Goal: Task Accomplishment & Management: Manage account settings

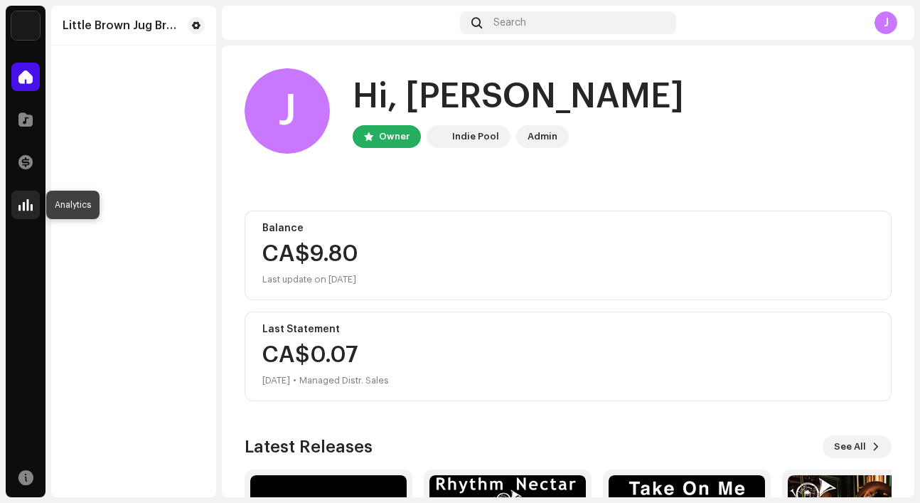
click at [31, 207] on span at bounding box center [25, 204] width 14 height 11
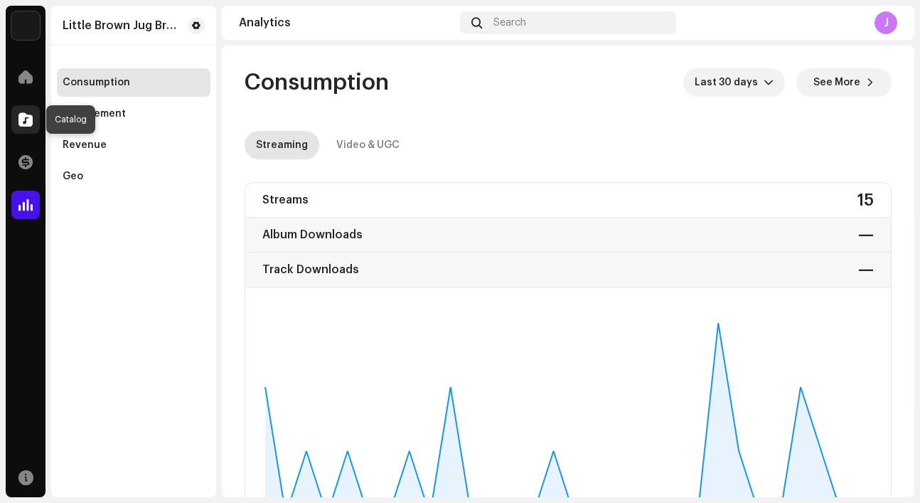
click at [25, 128] on div at bounding box center [25, 119] width 28 height 28
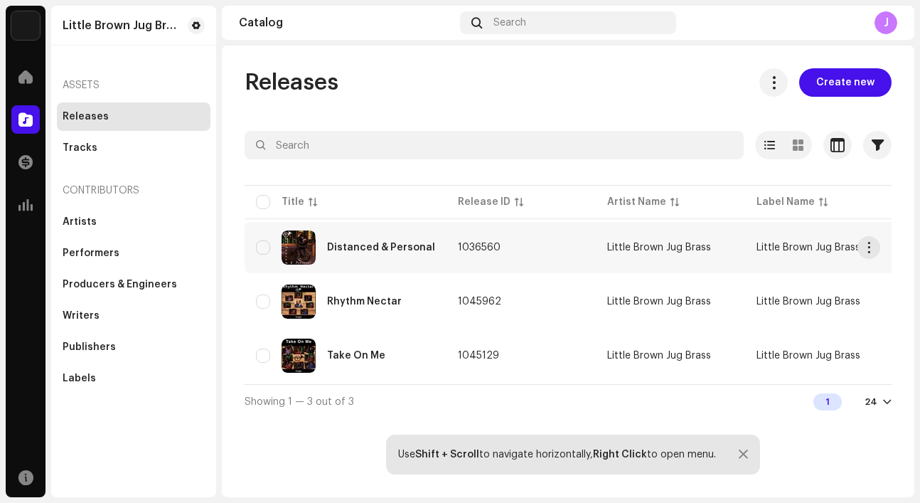
click at [366, 246] on div "Distanced & Personal" at bounding box center [381, 247] width 108 height 10
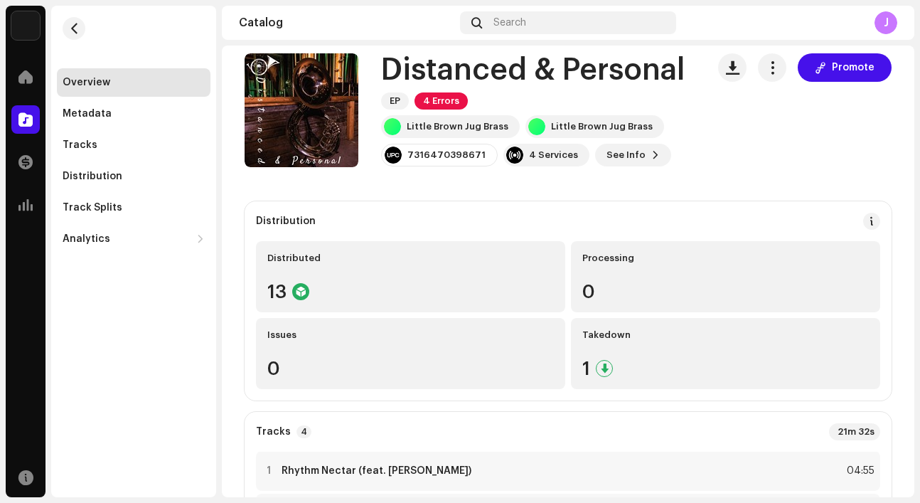
scroll to position [17, 0]
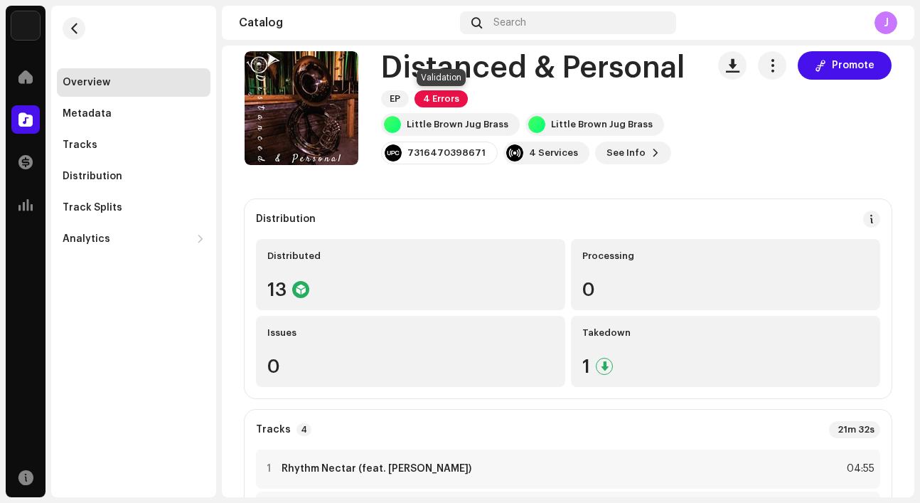
click at [447, 100] on span "4 Errors" at bounding box center [440, 98] width 53 height 17
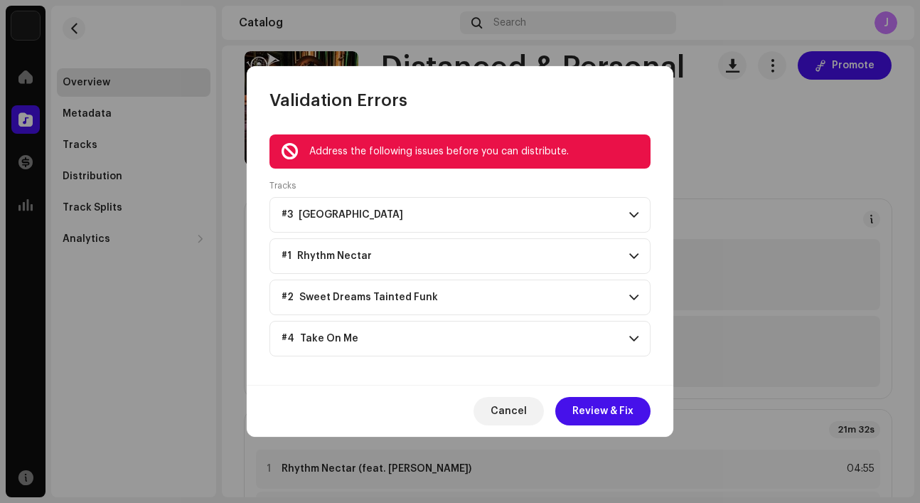
click at [394, 209] on p-accordion-header "#3 [GEOGRAPHIC_DATA]" at bounding box center [459, 215] width 381 height 36
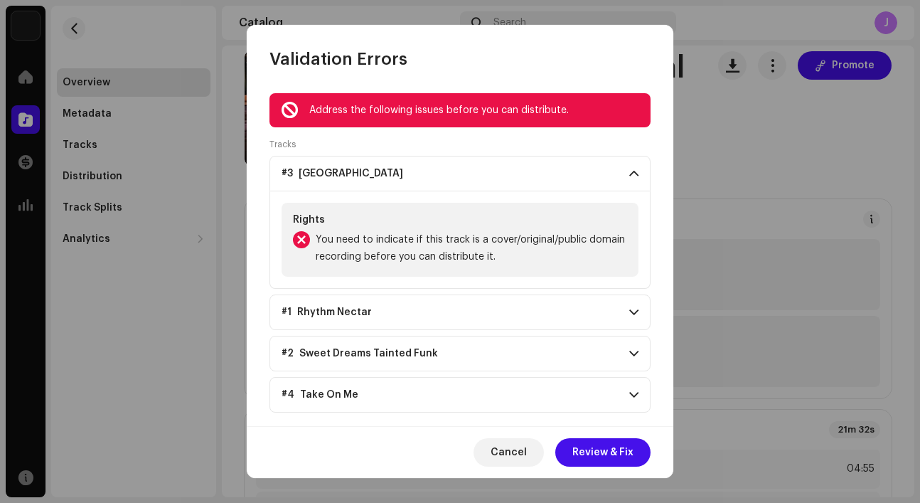
click at [375, 307] on p-accordion-header "#1 Rhythm Nectar" at bounding box center [459, 312] width 381 height 36
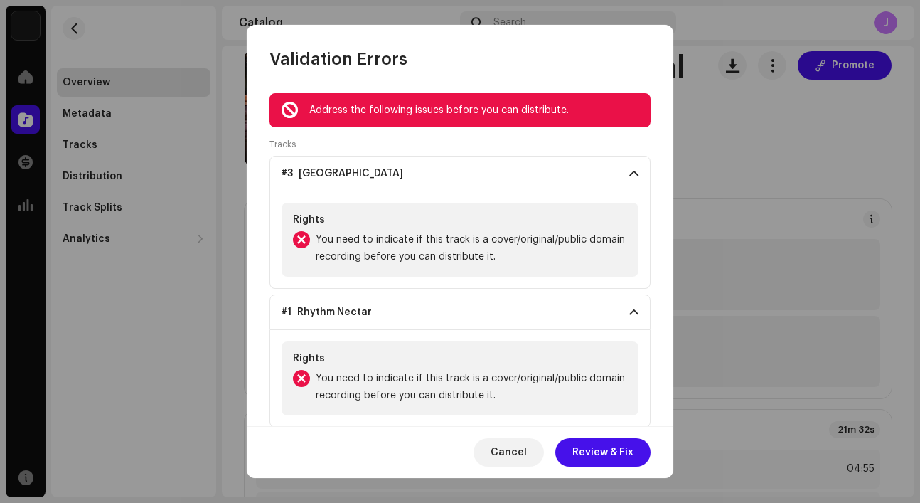
click at [375, 307] on p-accordion-header "#1 Rhythm Nectar" at bounding box center [459, 312] width 381 height 36
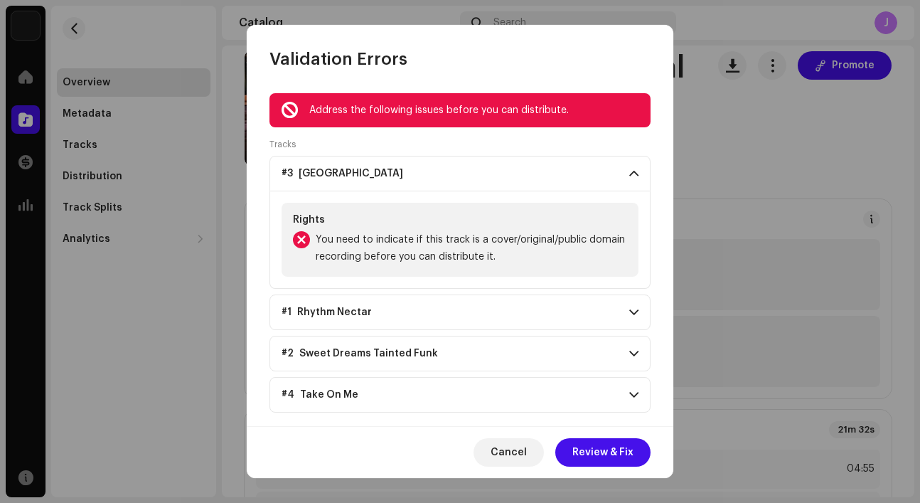
click at [391, 351] on span "#2 Sweet Dreams Tainted Funk" at bounding box center [360, 353] width 156 height 11
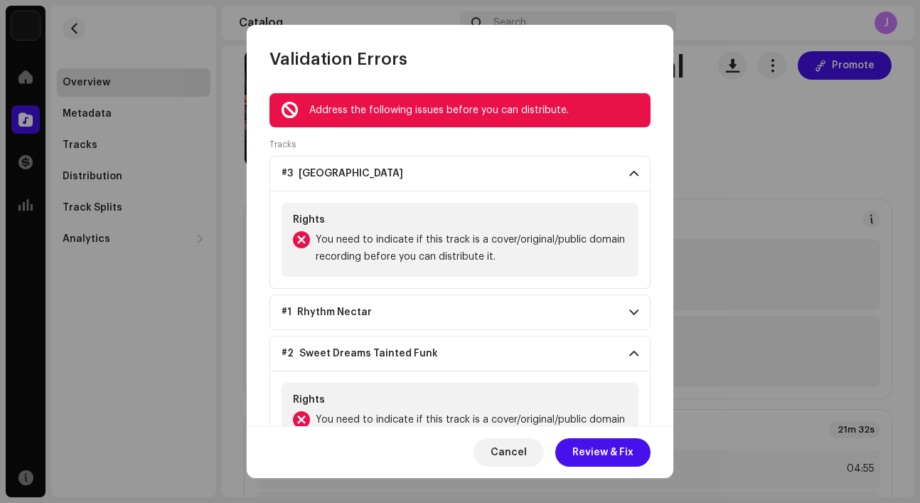
click at [391, 351] on span "#2 Sweet Dreams Tainted Funk" at bounding box center [360, 353] width 156 height 11
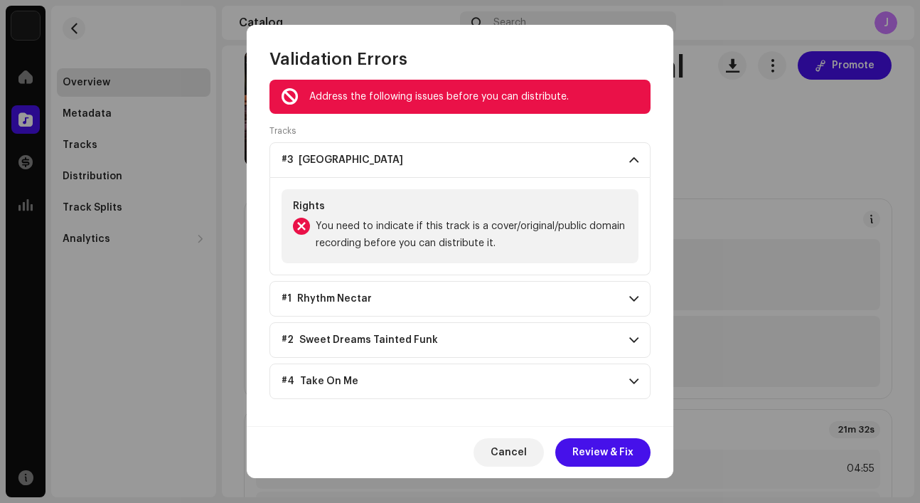
scroll to position [16, 0]
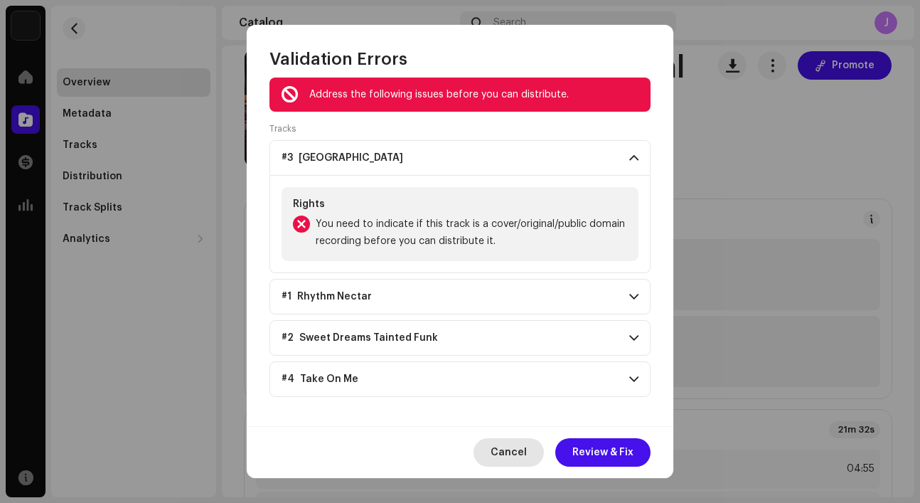
click at [518, 454] on span "Cancel" at bounding box center [509, 452] width 36 height 28
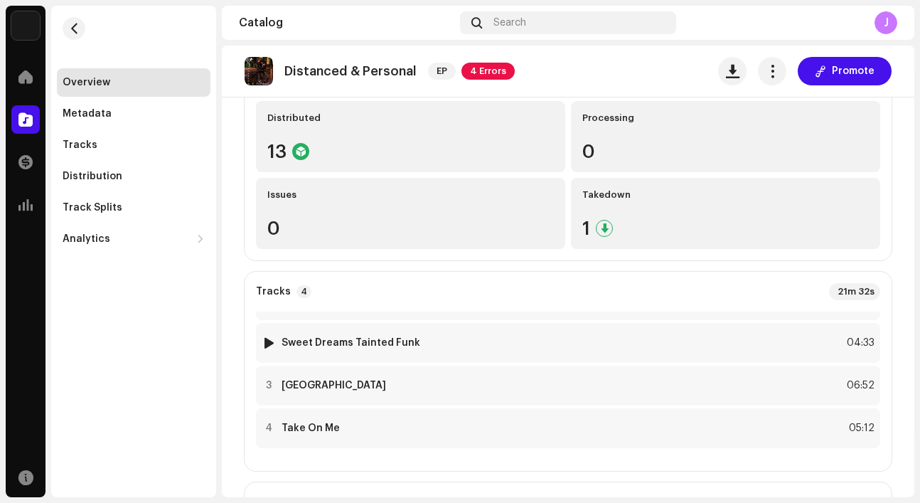
scroll to position [0, 0]
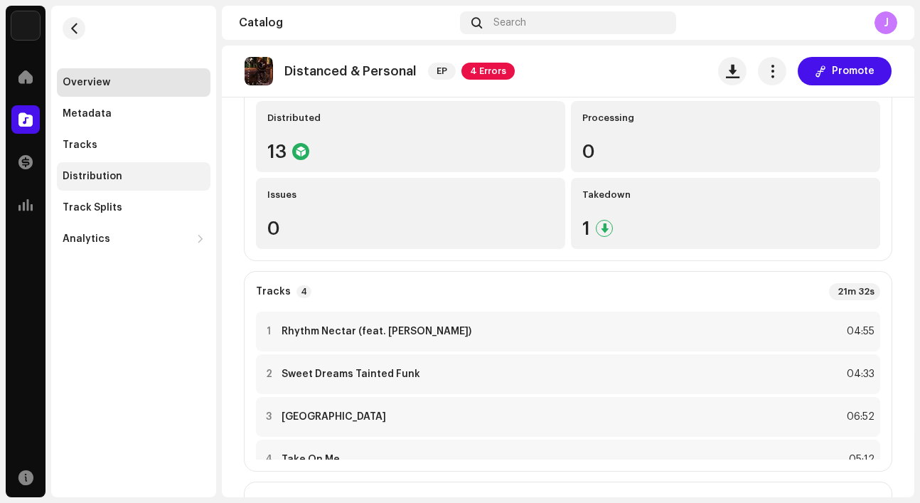
click at [124, 176] on div "Distribution" at bounding box center [134, 176] width 142 height 11
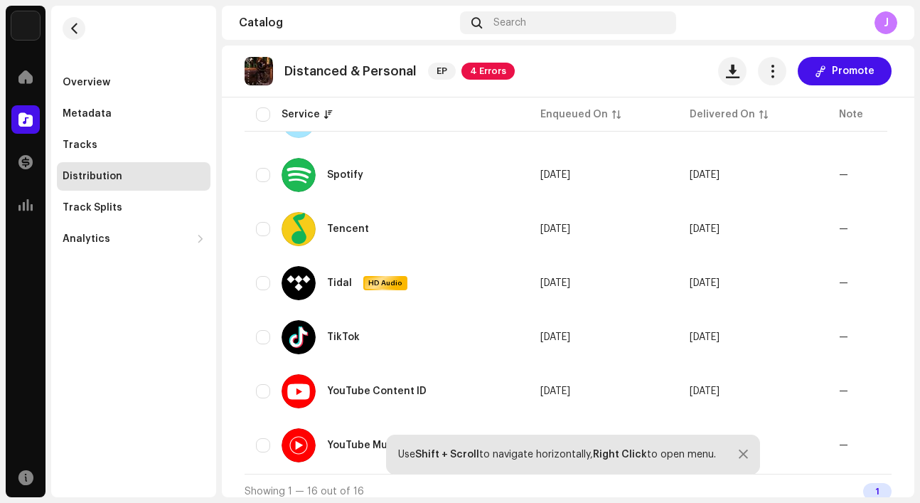
scroll to position [736, 0]
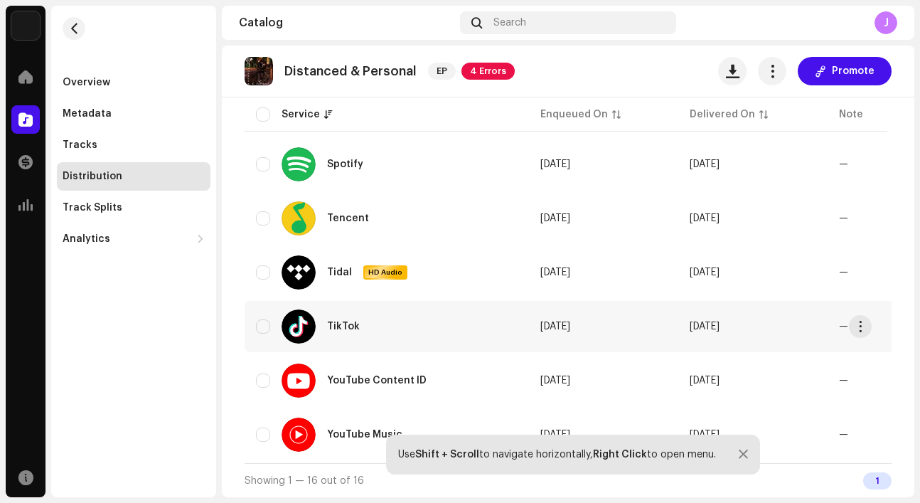
click at [355, 321] on div "TikTok" at bounding box center [343, 326] width 33 height 10
click at [862, 321] on span "button" at bounding box center [860, 326] width 11 height 11
click at [720, 321] on span "[DATE]" at bounding box center [705, 326] width 30 height 10
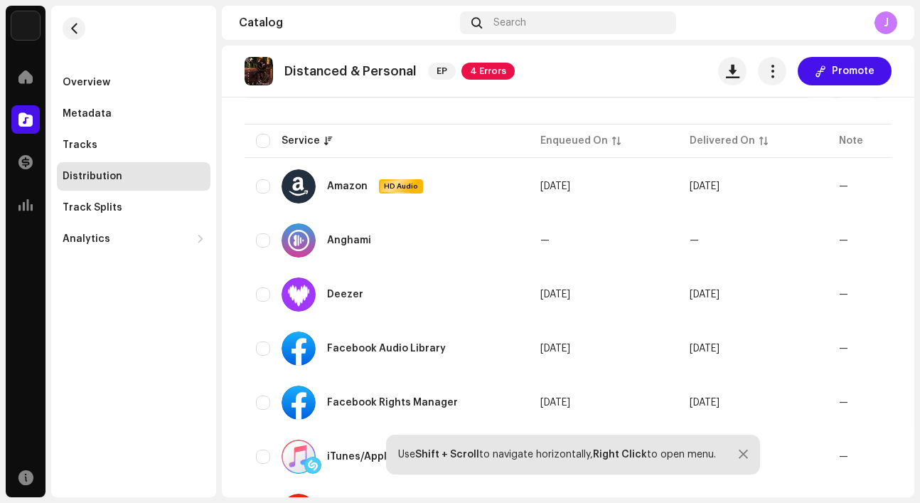
scroll to position [0, 0]
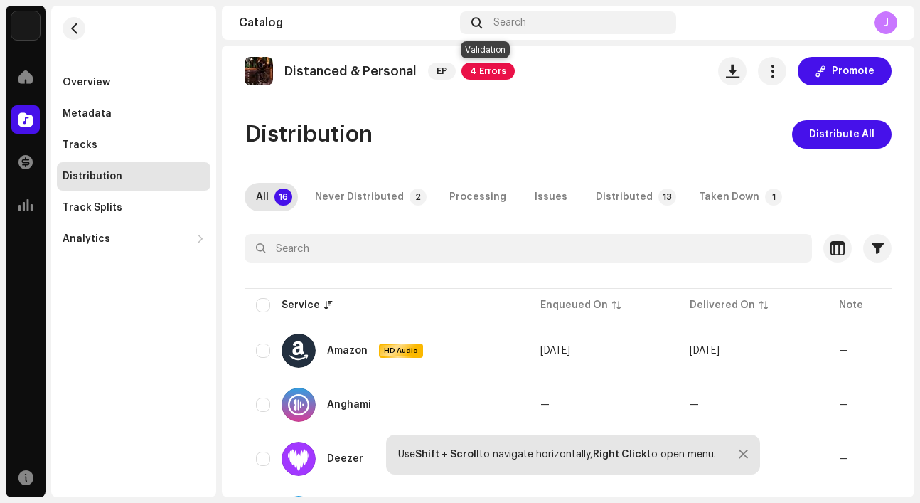
click at [499, 70] on span "4 Errors" at bounding box center [487, 71] width 53 height 17
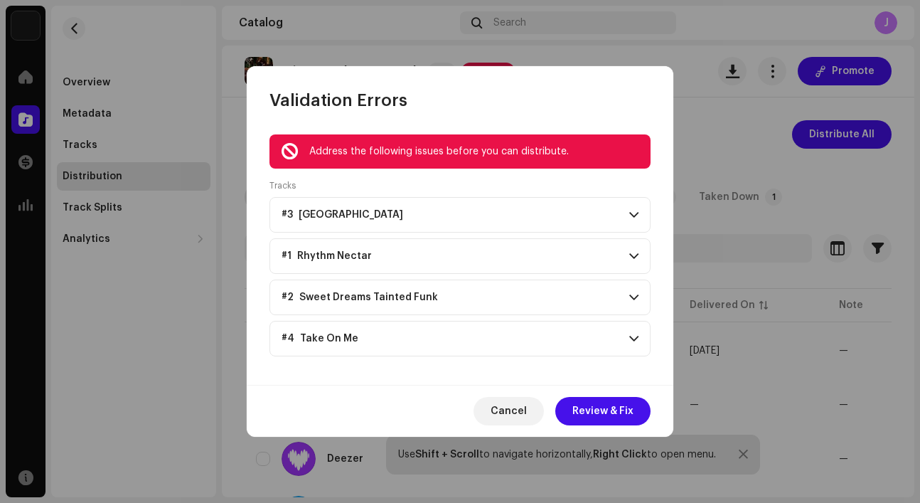
click at [383, 226] on p-accordion-header "#3 [GEOGRAPHIC_DATA]" at bounding box center [459, 215] width 381 height 36
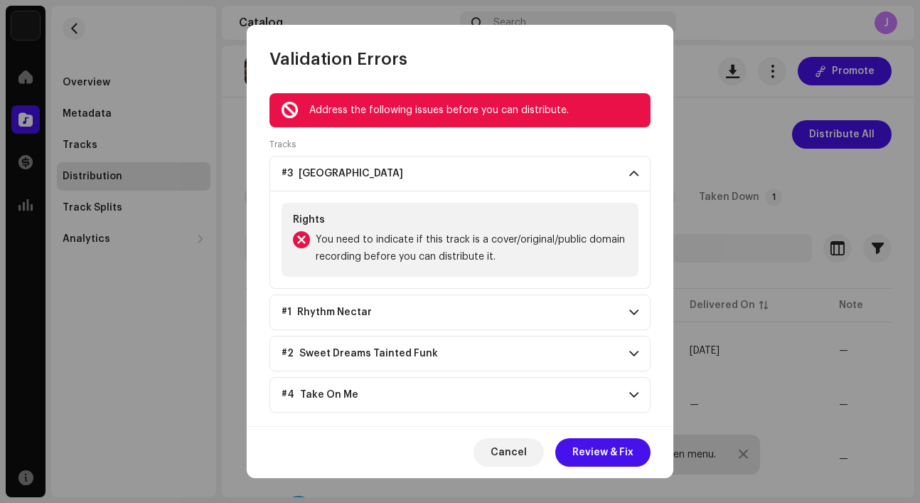
click at [383, 245] on span "You need to indicate if this track is a cover/original/public domain recording …" at bounding box center [471, 248] width 311 height 34
click at [619, 449] on span "Review & Fix" at bounding box center [602, 452] width 61 height 28
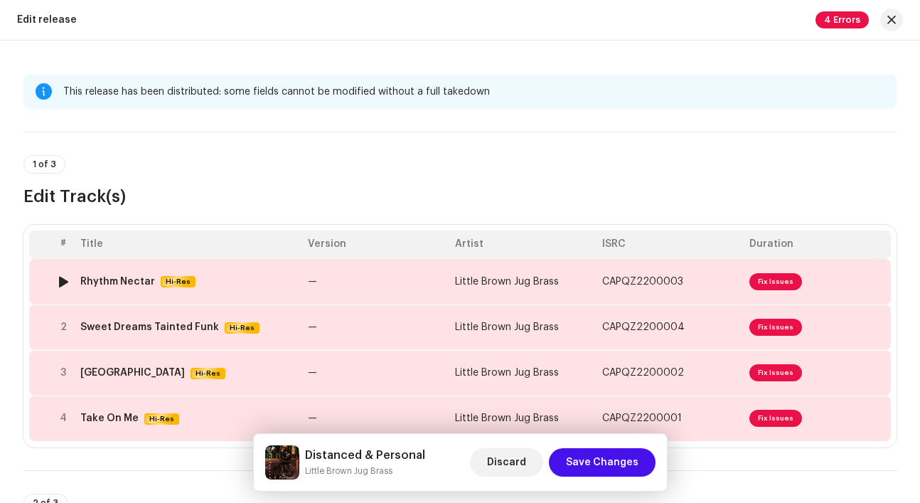
click at [379, 279] on td "—" at bounding box center [375, 282] width 147 height 46
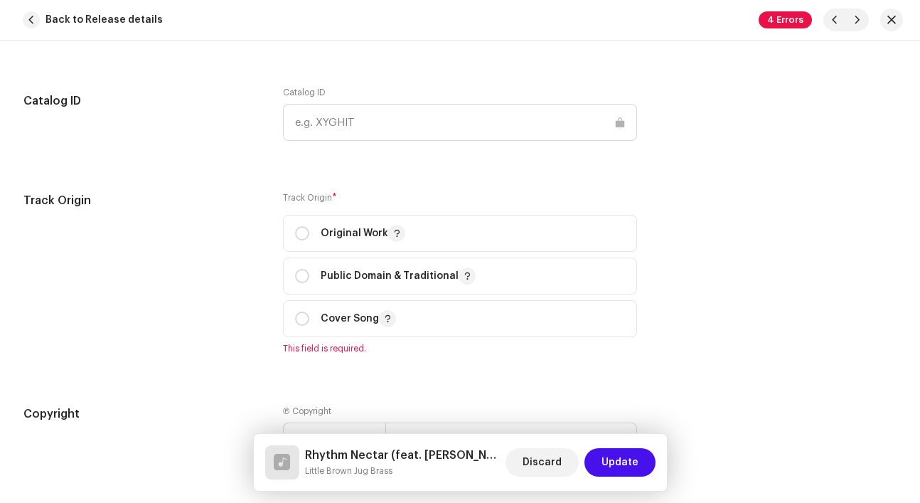
scroll to position [1799, 0]
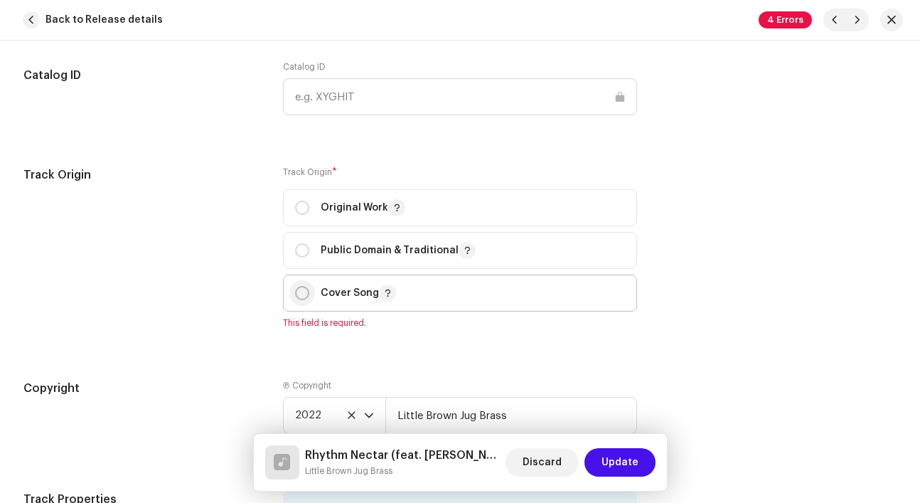
click at [295, 296] on input "radio" at bounding box center [302, 293] width 14 height 14
radio input "true"
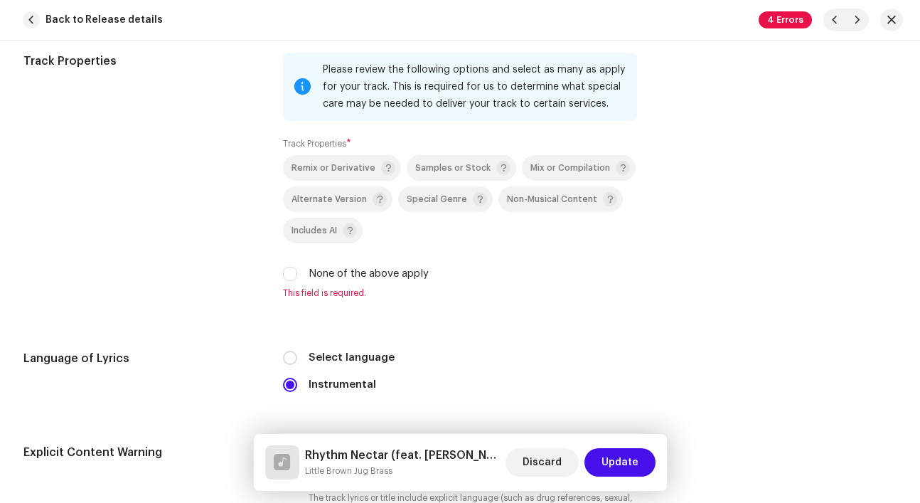
scroll to position [2233, 0]
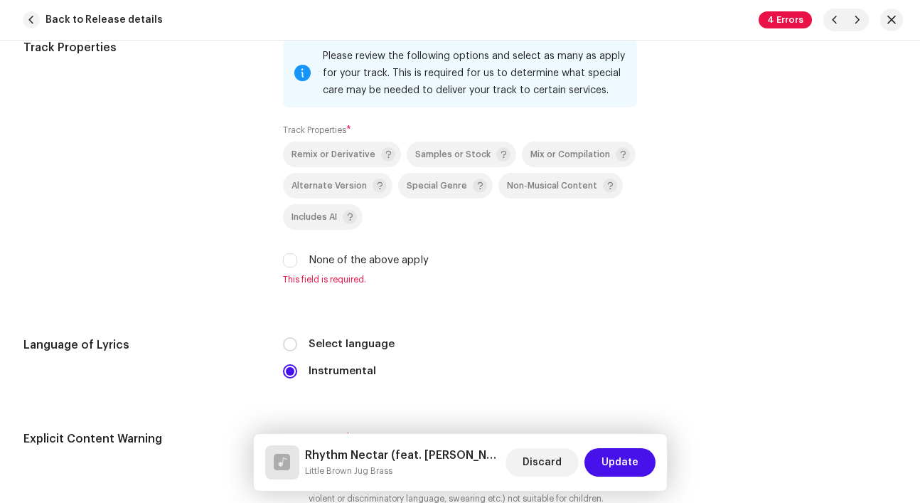
click at [291, 272] on div "Please review the following options and select as many as apply for your track.…" at bounding box center [460, 162] width 354 height 246
click at [291, 262] on input "None of the above apply" at bounding box center [290, 260] width 14 height 14
checkbox input "true"
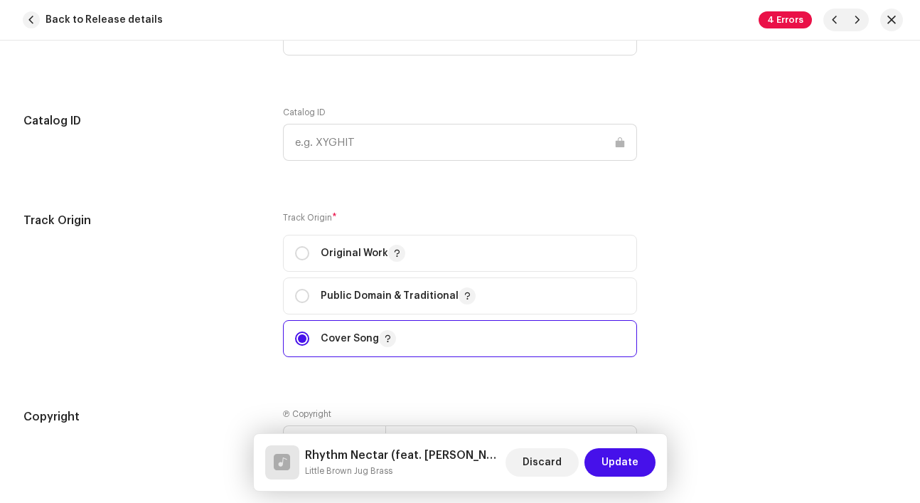
scroll to position [1755, 0]
click at [351, 260] on p "Original Work" at bounding box center [363, 251] width 85 height 17
radio input "true"
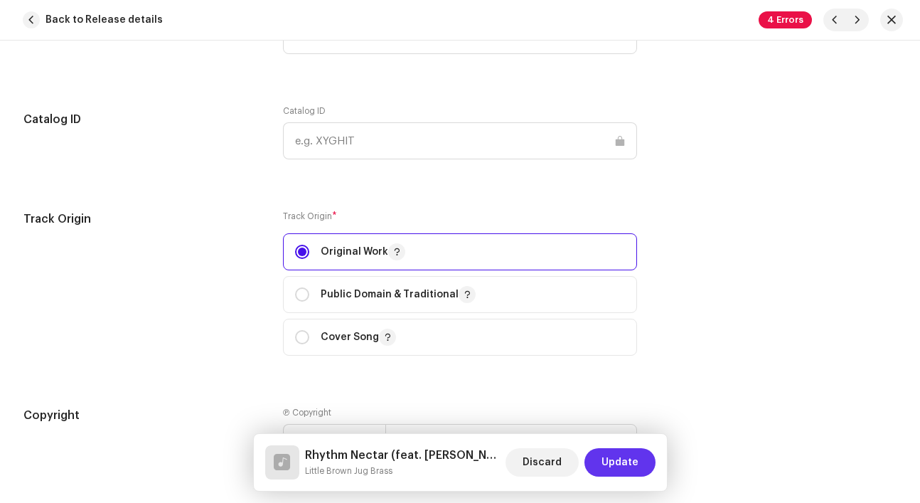
click at [620, 471] on span "Update" at bounding box center [619, 462] width 37 height 28
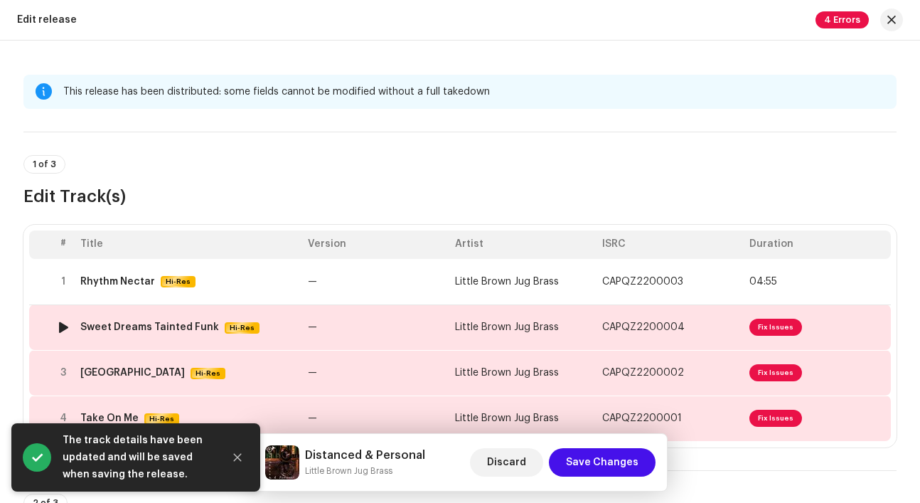
click at [427, 329] on td "—" at bounding box center [375, 327] width 147 height 46
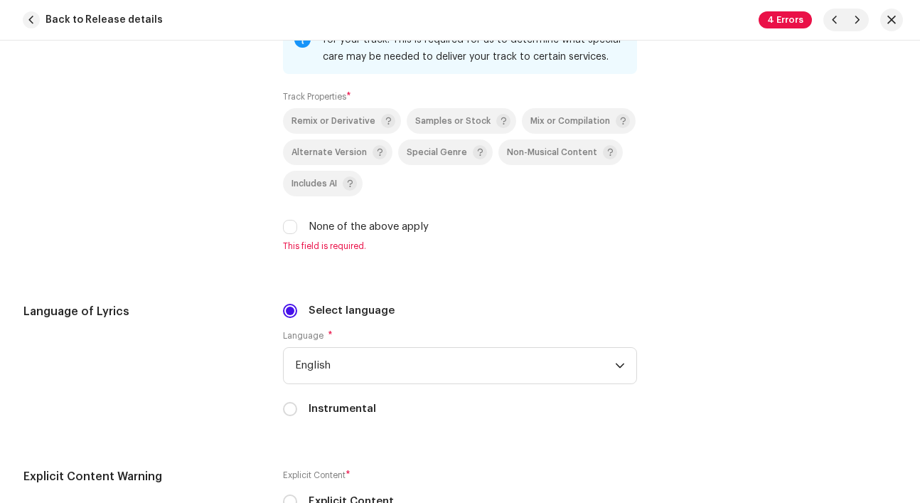
scroll to position [2168, 0]
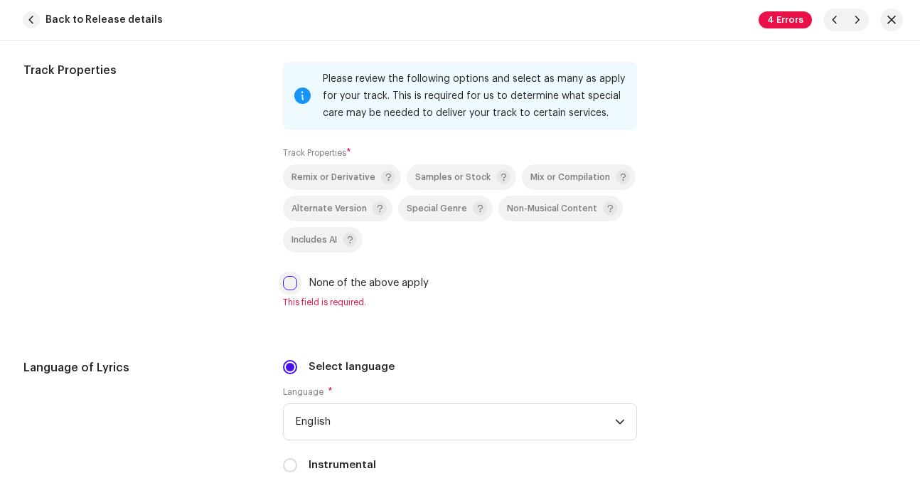
click at [283, 287] on input "None of the above apply" at bounding box center [290, 283] width 14 height 14
checkbox input "true"
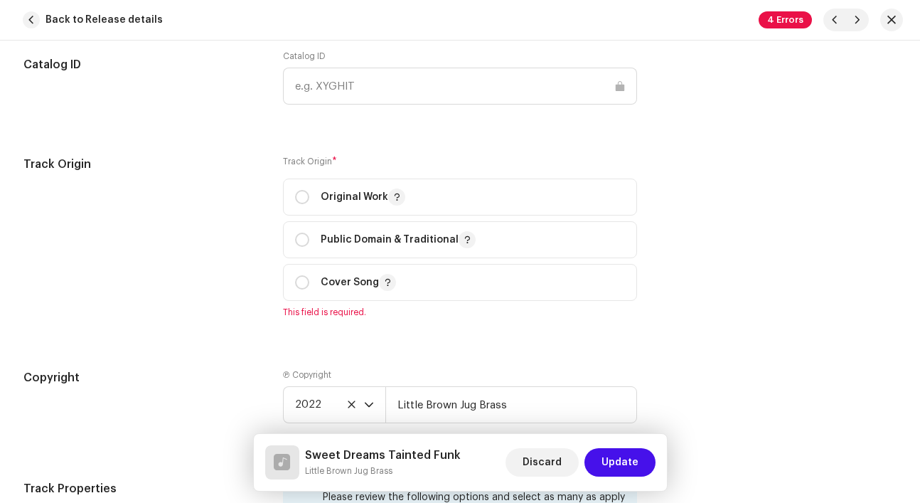
scroll to position [1748, 0]
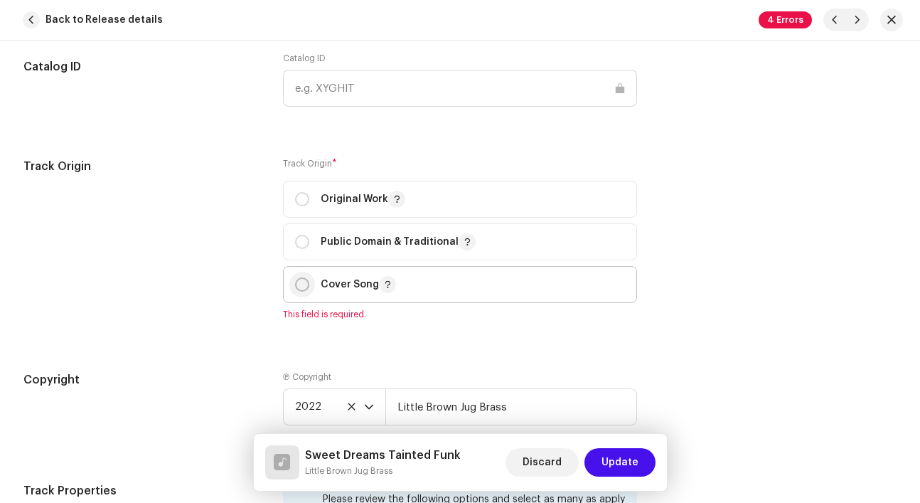
click at [295, 282] on input "radio" at bounding box center [302, 284] width 14 height 14
radio input "true"
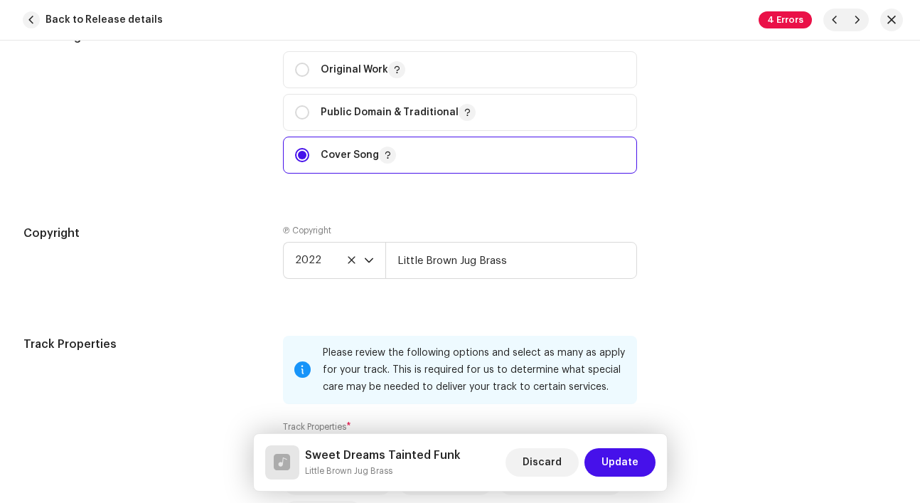
scroll to position [1884, 0]
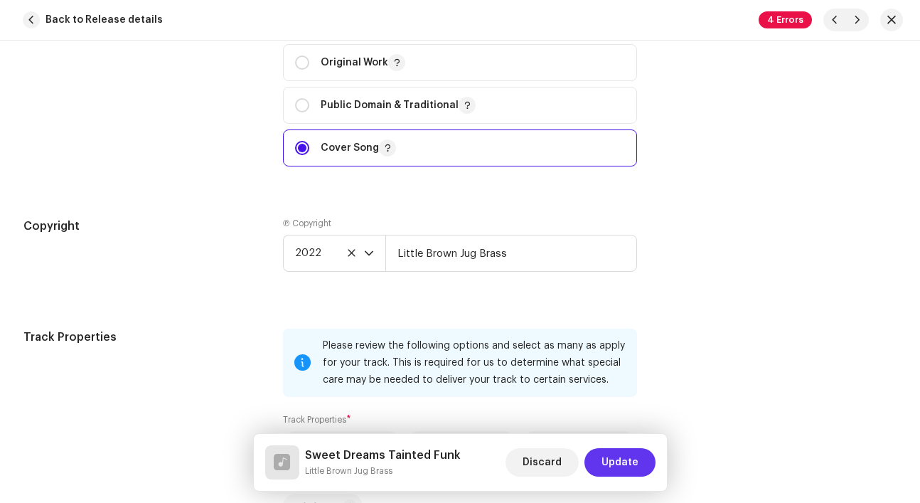
click at [625, 469] on span "Update" at bounding box center [619, 462] width 37 height 28
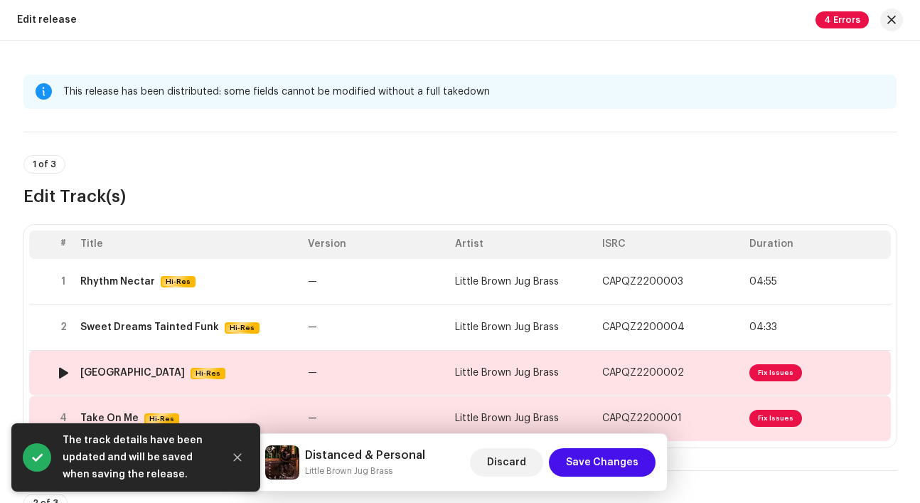
click at [387, 361] on td "—" at bounding box center [375, 373] width 147 height 46
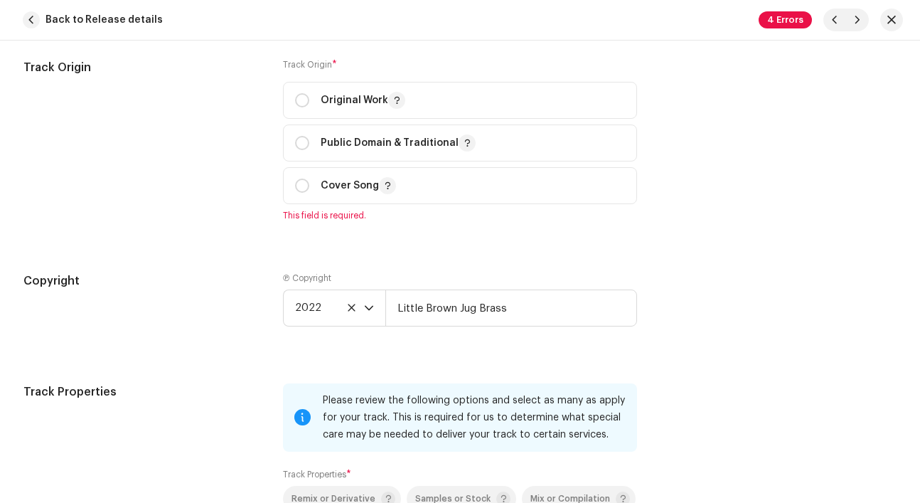
scroll to position [1849, 0]
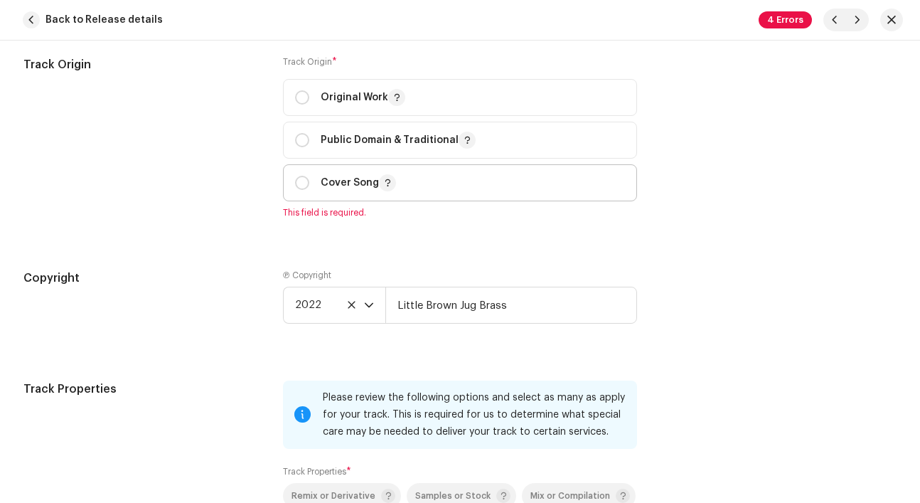
click at [296, 191] on div "Cover Song" at bounding box center [345, 182] width 101 height 17
radio input "true"
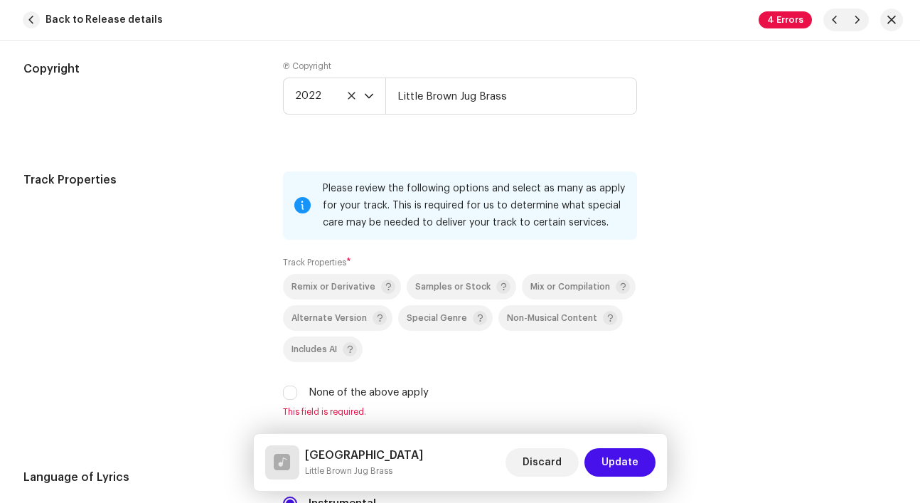
scroll to position [2054, 0]
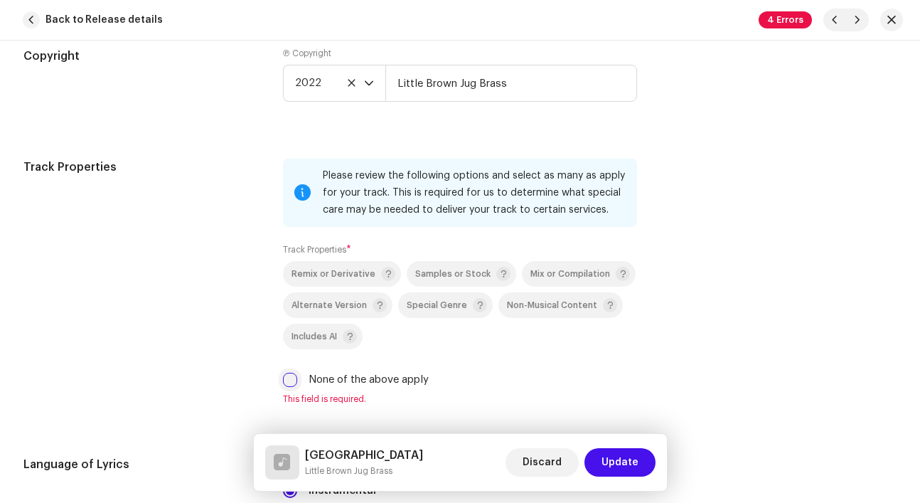
click at [289, 383] on input "None of the above apply" at bounding box center [290, 380] width 14 height 14
checkbox input "true"
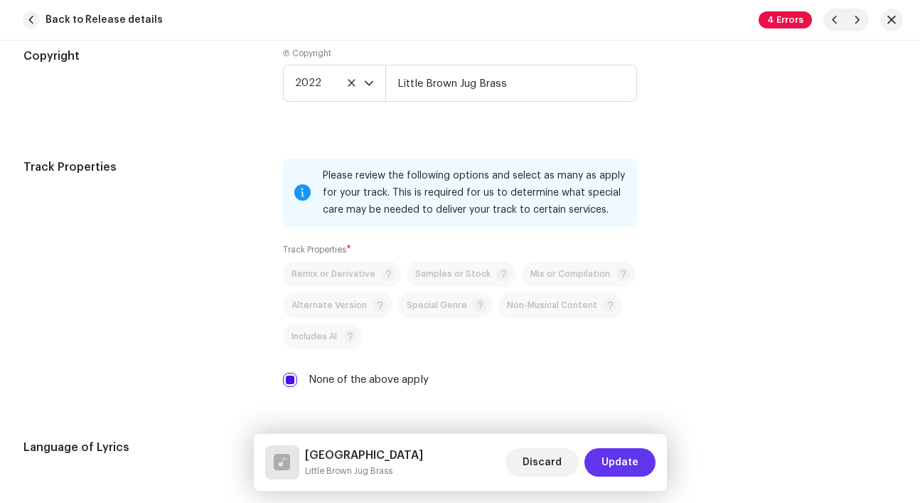
click at [613, 460] on span "Update" at bounding box center [619, 462] width 37 height 28
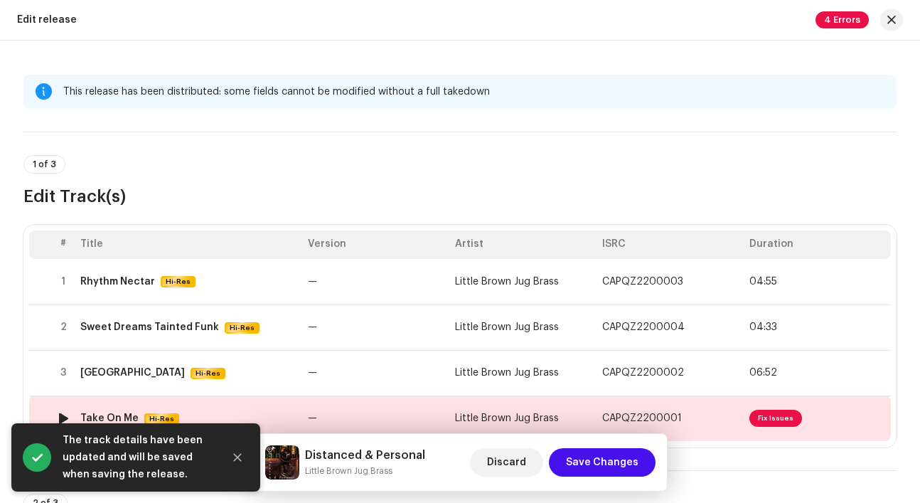
click at [406, 408] on td "—" at bounding box center [375, 418] width 147 height 46
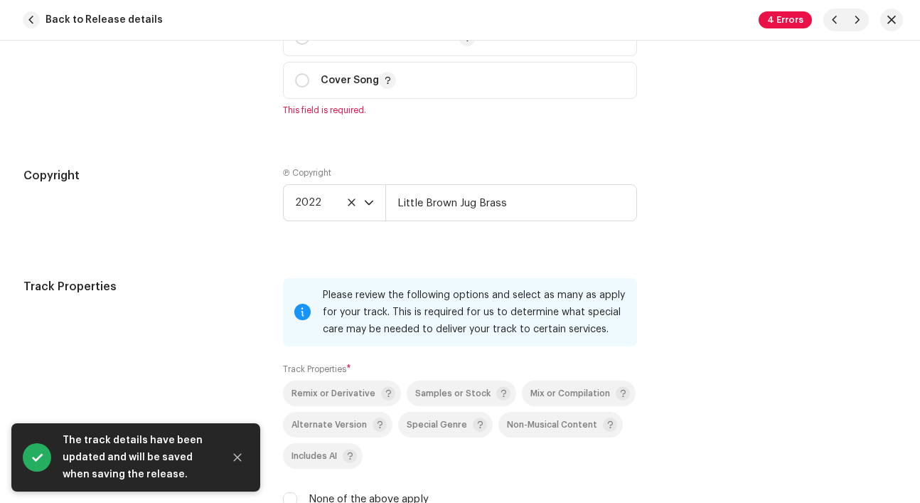
scroll to position [2044, 0]
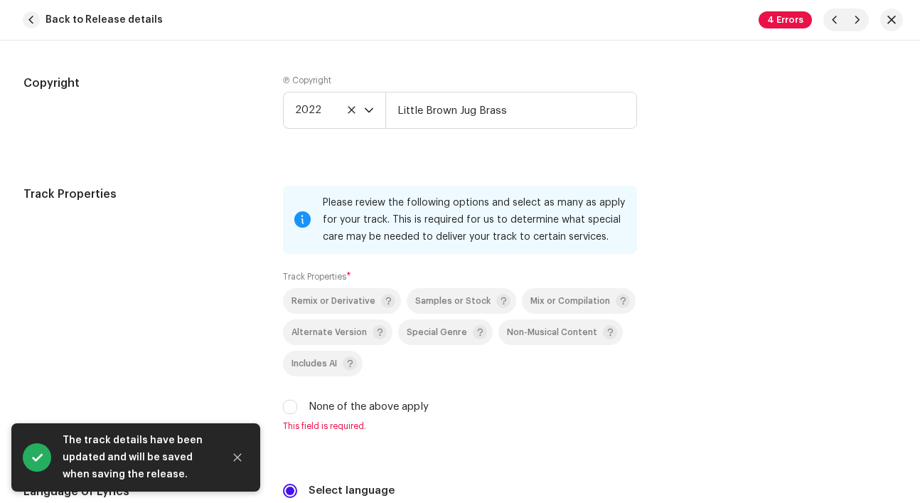
click at [279, 408] on div "Track Properties Please review the following options and select as many as appl…" at bounding box center [459, 317] width 873 height 263
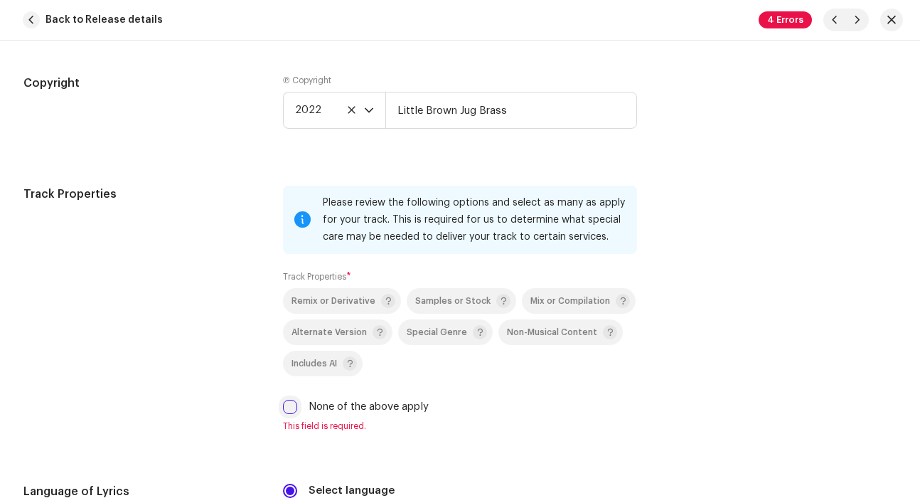
click at [287, 410] on input "None of the above apply" at bounding box center [290, 407] width 14 height 14
checkbox input "true"
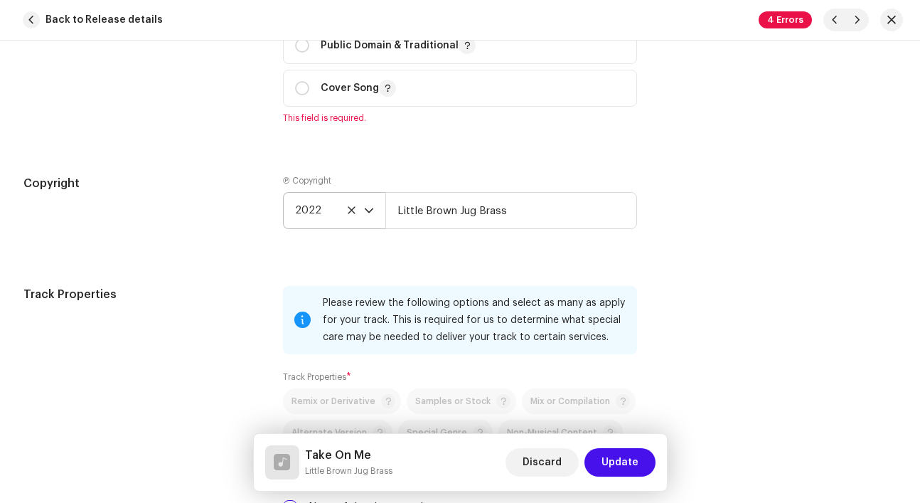
scroll to position [1905, 0]
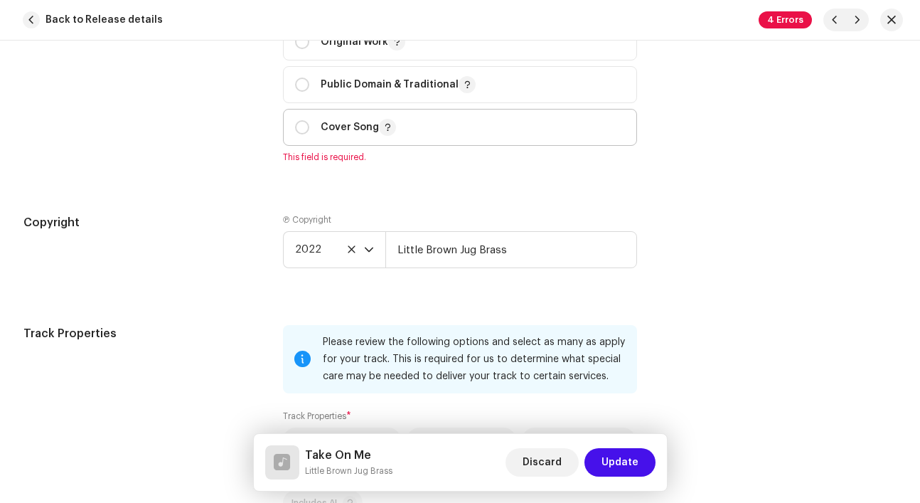
click at [331, 129] on p "Cover Song" at bounding box center [358, 127] width 75 height 17
radio input "true"
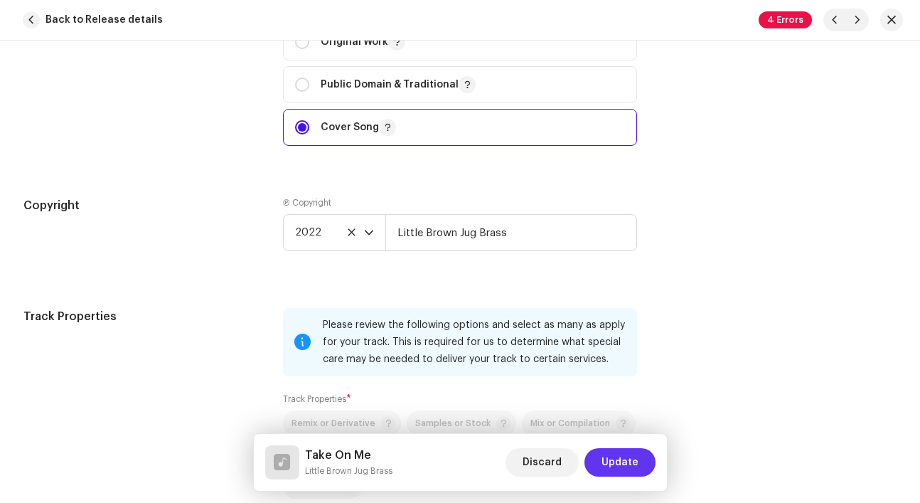
click at [616, 457] on span "Update" at bounding box center [619, 462] width 37 height 28
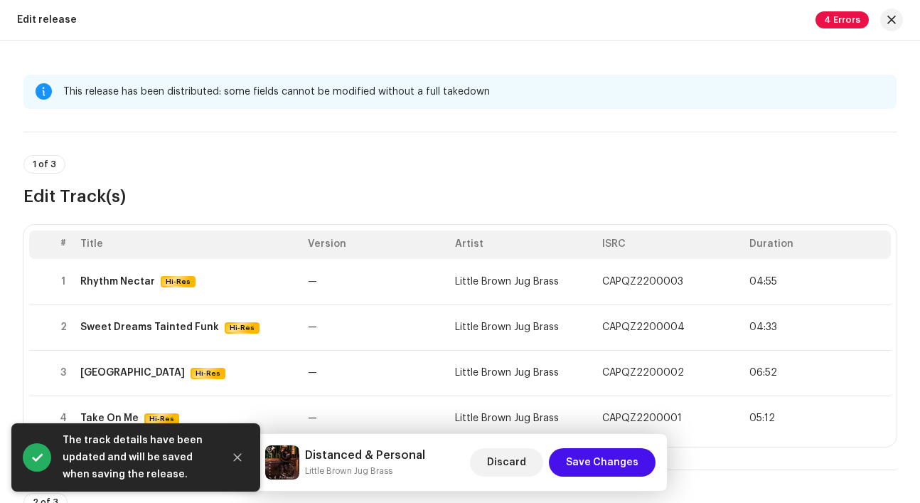
click at [616, 457] on span "Save Changes" at bounding box center [602, 462] width 73 height 28
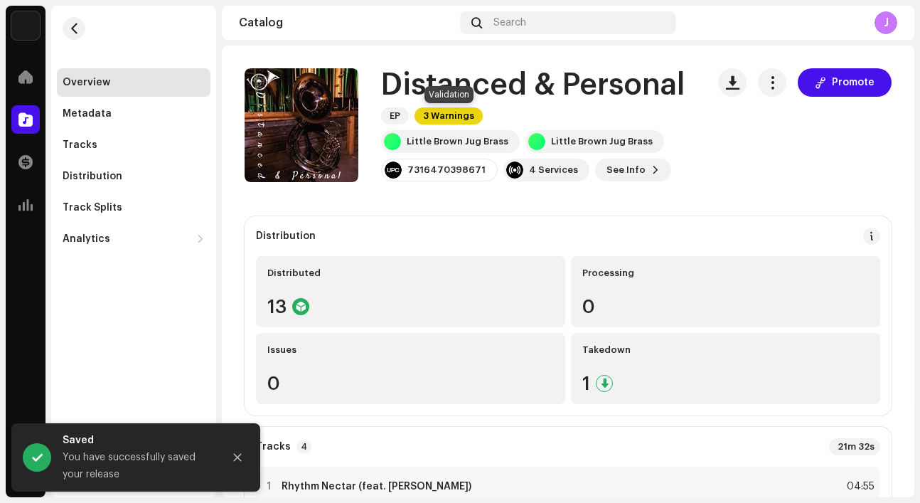
click at [446, 115] on span "3 Warnings" at bounding box center [448, 115] width 68 height 17
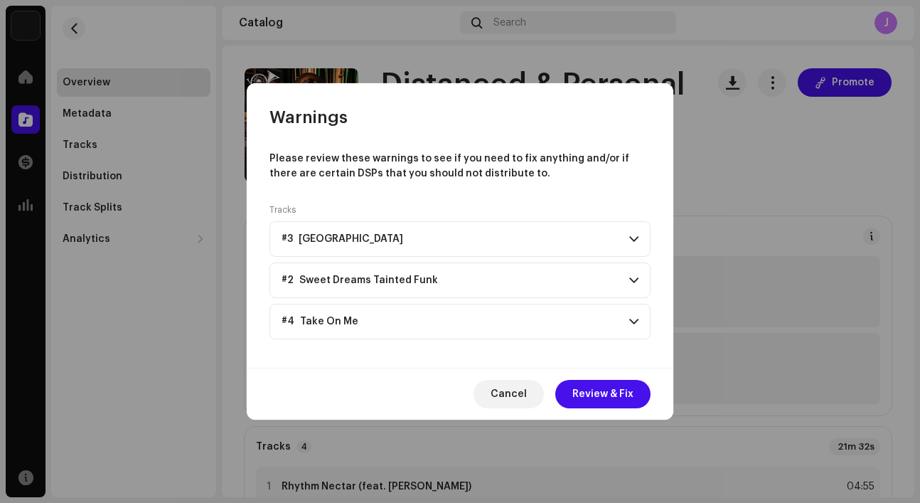
click at [399, 250] on p-accordion-header "#3 [GEOGRAPHIC_DATA]" at bounding box center [459, 239] width 381 height 36
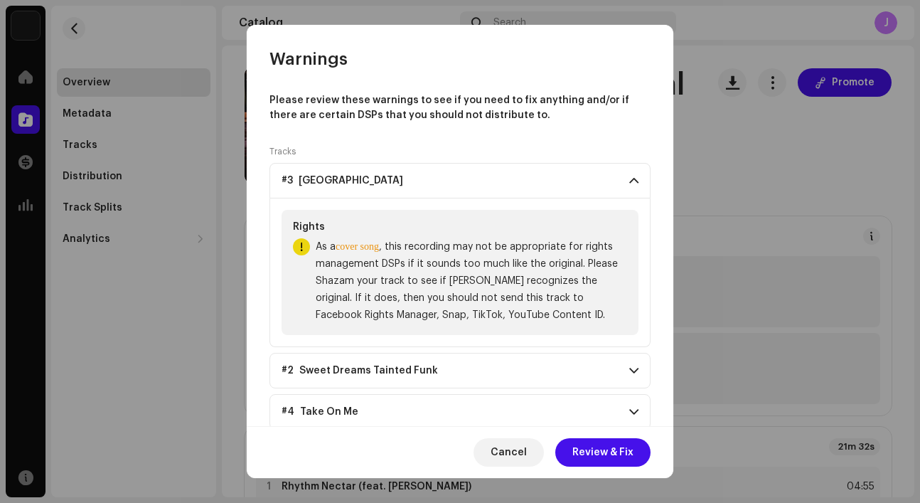
click at [451, 362] on p-accordion-header "#2 Sweet Dreams Tainted Funk" at bounding box center [459, 371] width 381 height 36
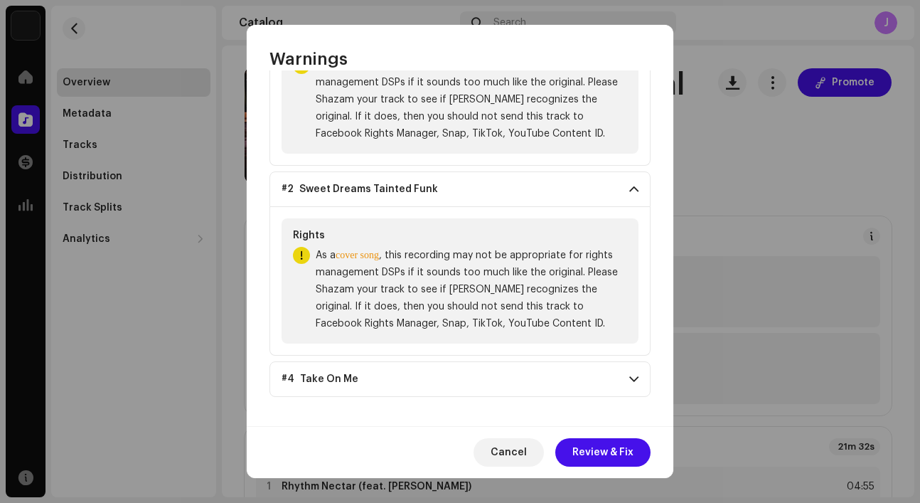
scroll to position [181, 0]
click at [501, 449] on span "Cancel" at bounding box center [509, 452] width 36 height 28
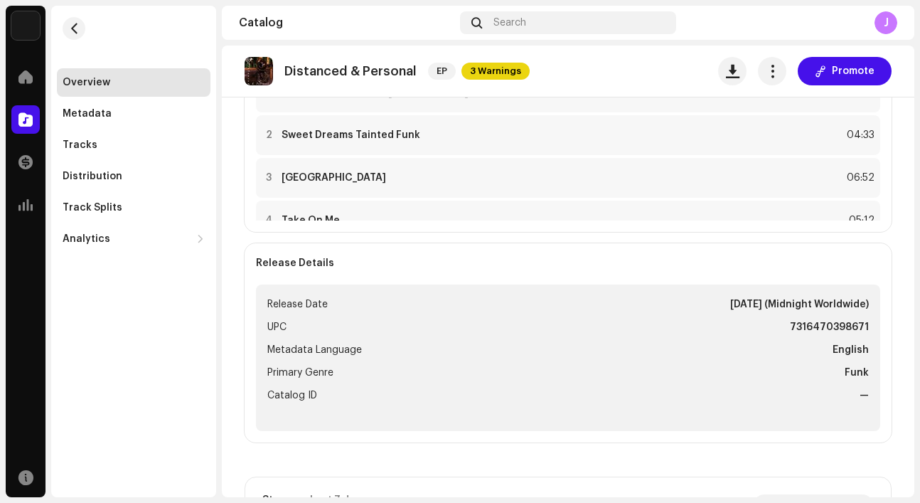
scroll to position [351, 0]
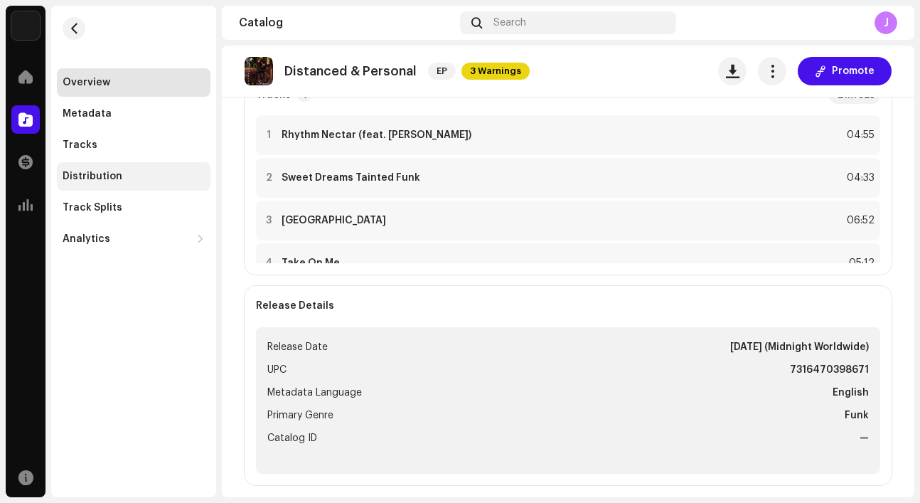
click at [116, 173] on div "Distribution" at bounding box center [93, 176] width 60 height 11
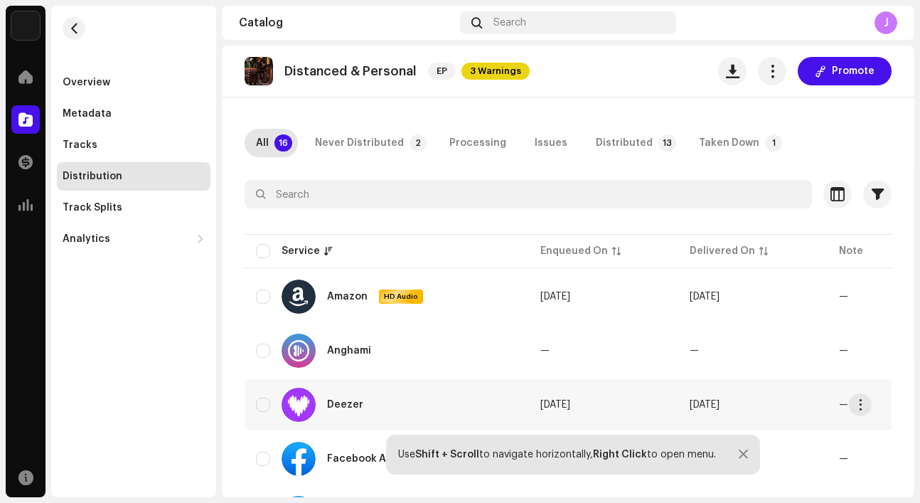
scroll to position [34, 0]
